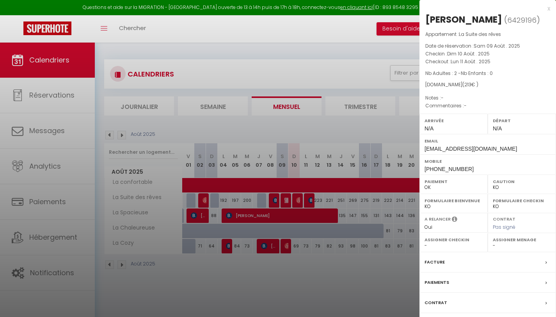
select select "KO"
select select "0"
click at [273, 133] on div at bounding box center [278, 158] width 556 height 317
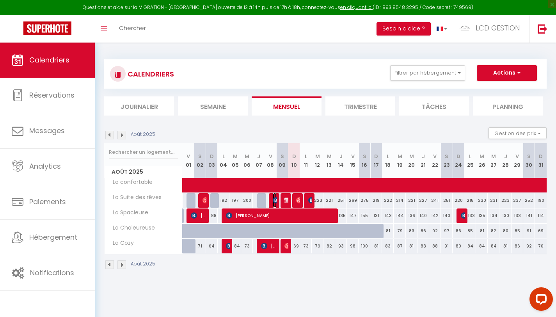
click at [276, 199] on img at bounding box center [275, 200] width 6 height 6
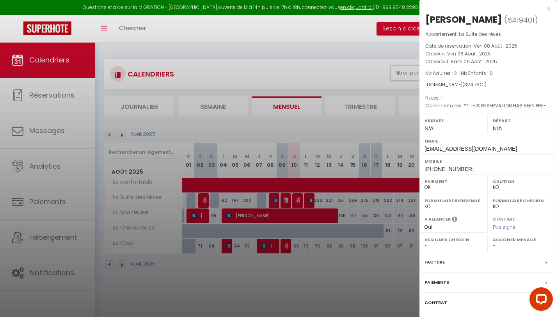
drag, startPoint x: 226, startPoint y: 102, endPoint x: 196, endPoint y: 55, distance: 55.2
click at [226, 102] on div at bounding box center [278, 158] width 556 height 317
